Goal: Find specific page/section: Find specific page/section

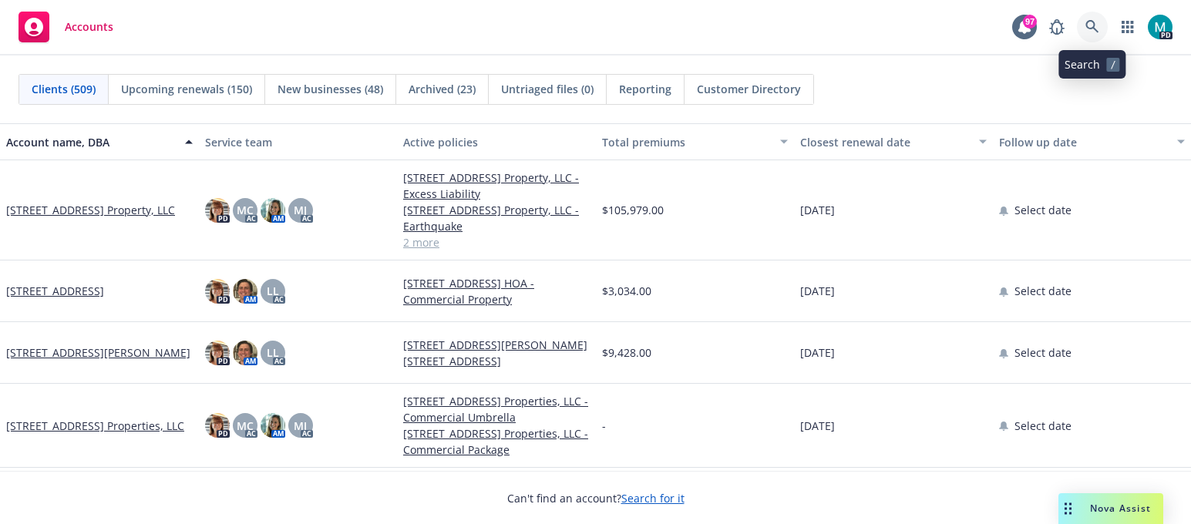
click at [1101, 30] on link at bounding box center [1092, 27] width 31 height 31
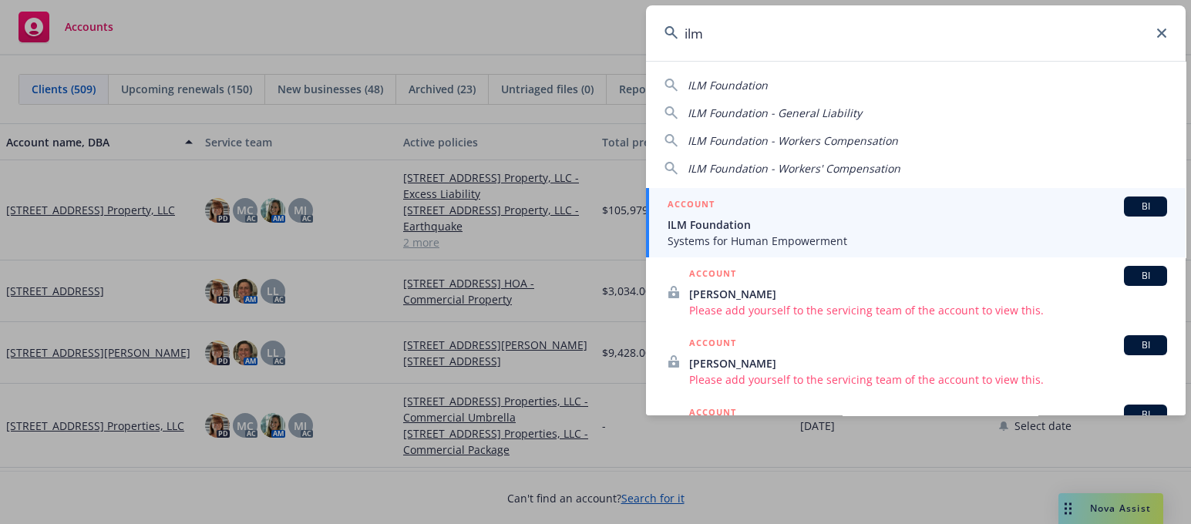
type input "ilm"
click at [737, 236] on span "Systems for Human Empowerment" at bounding box center [918, 241] width 500 height 16
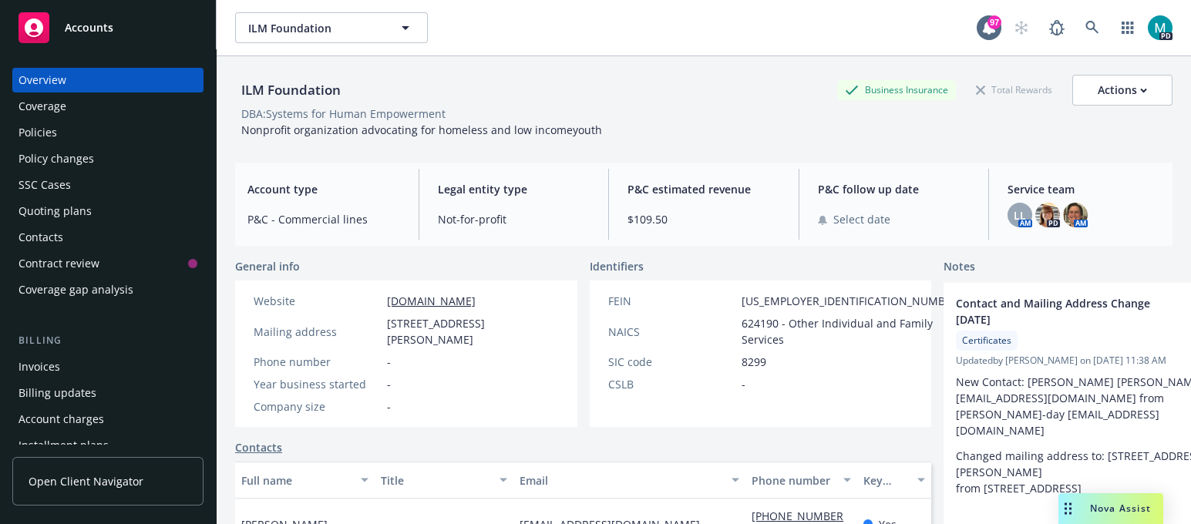
click at [43, 134] on div "Policies" at bounding box center [38, 132] width 39 height 25
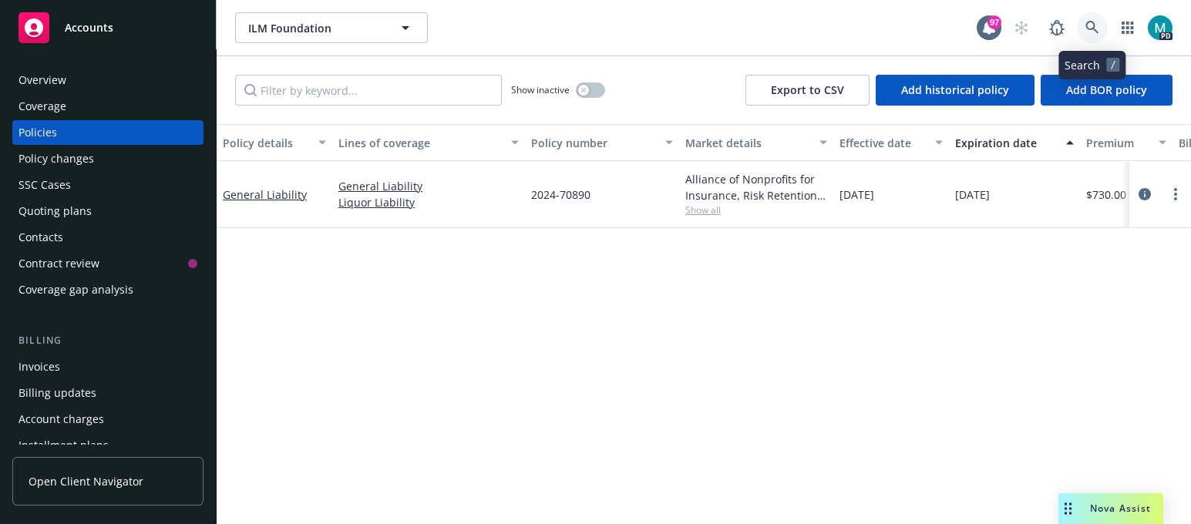
click at [1091, 22] on icon at bounding box center [1092, 28] width 14 height 14
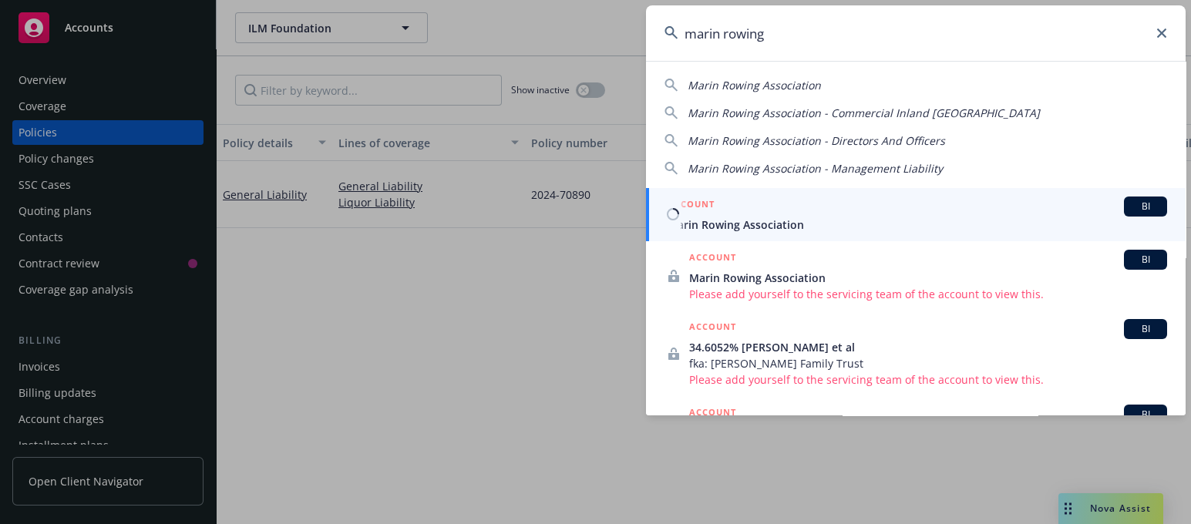
type input "marin rowing"
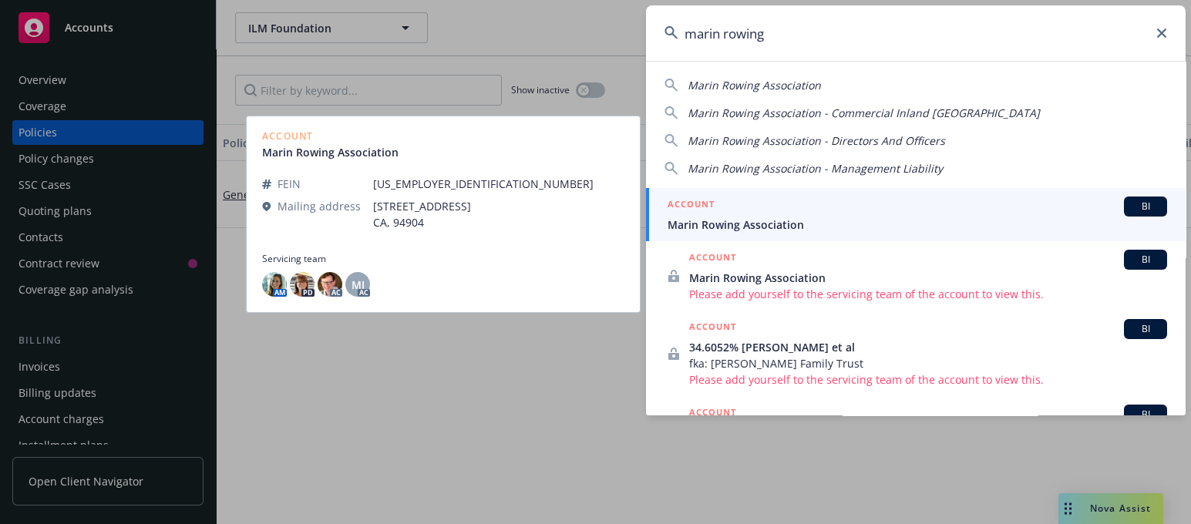
click at [741, 221] on span "Marin Rowing Association" at bounding box center [918, 225] width 500 height 16
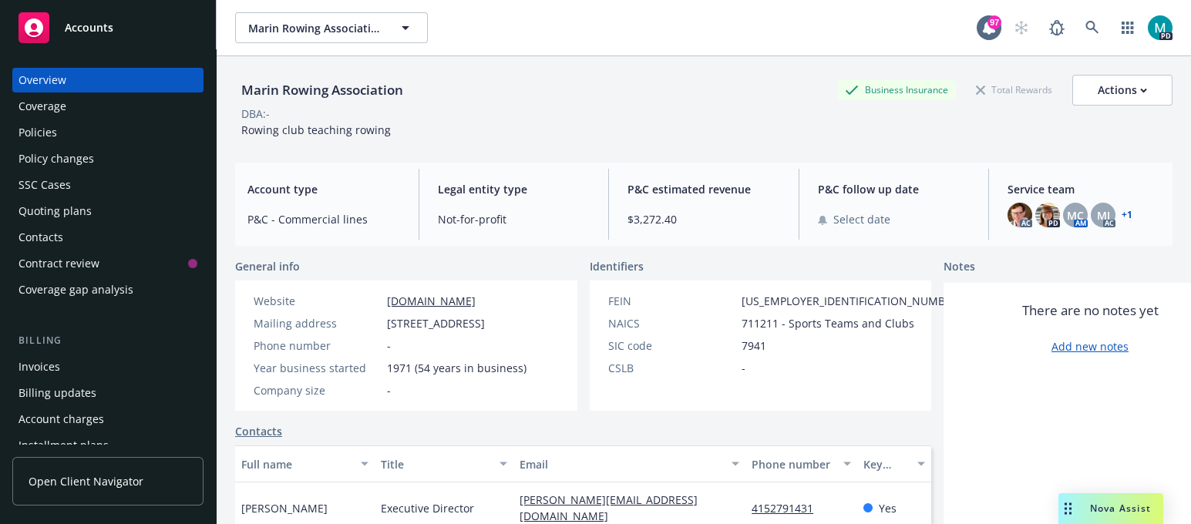
click at [1122, 214] on link "+ 1" at bounding box center [1127, 214] width 11 height 9
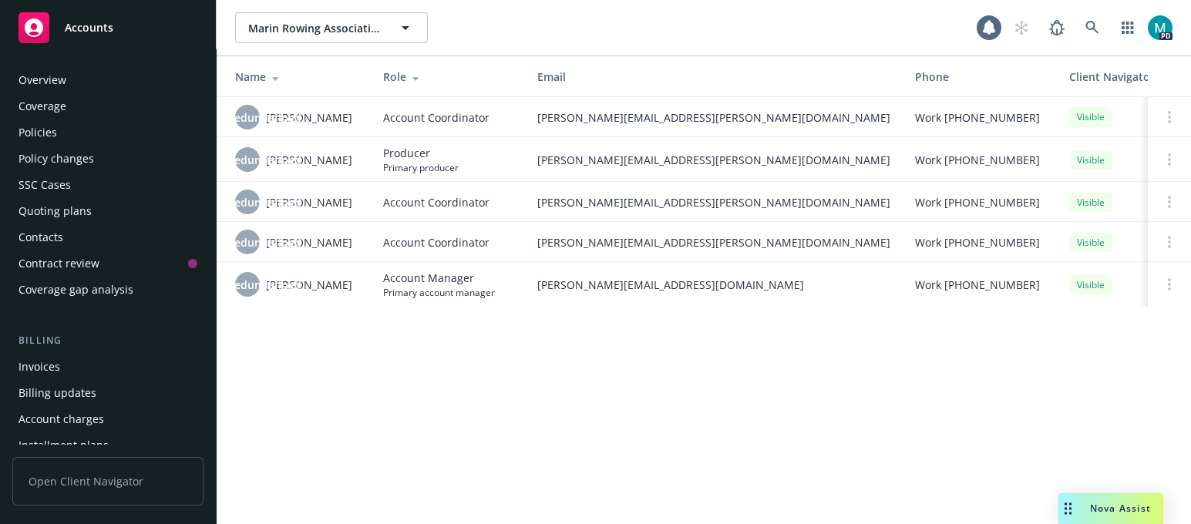
scroll to position [479, 0]
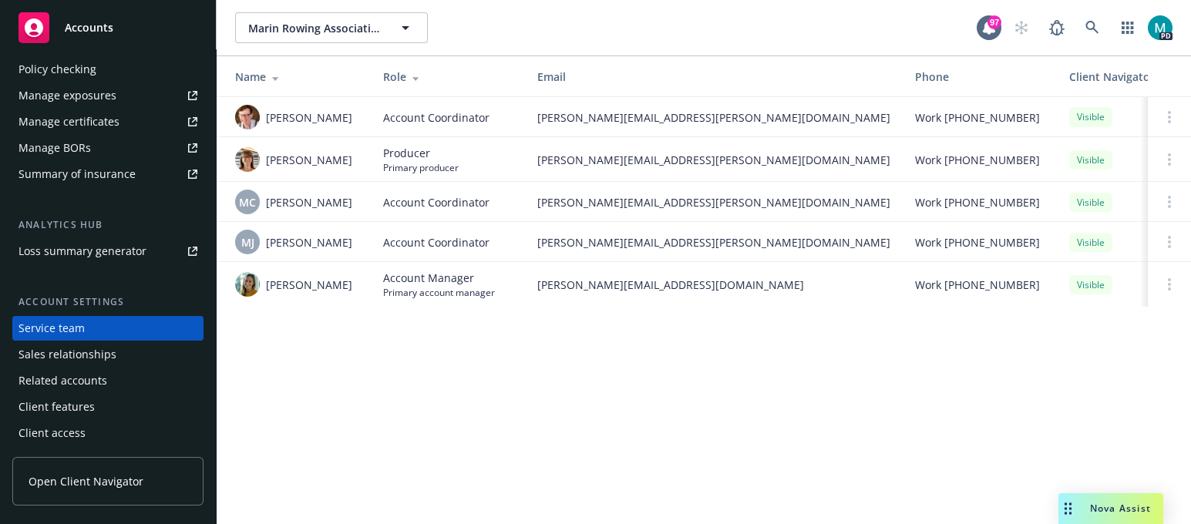
click at [88, 25] on span "Accounts" at bounding box center [89, 28] width 49 height 12
